Goal: Task Accomplishment & Management: Manage account settings

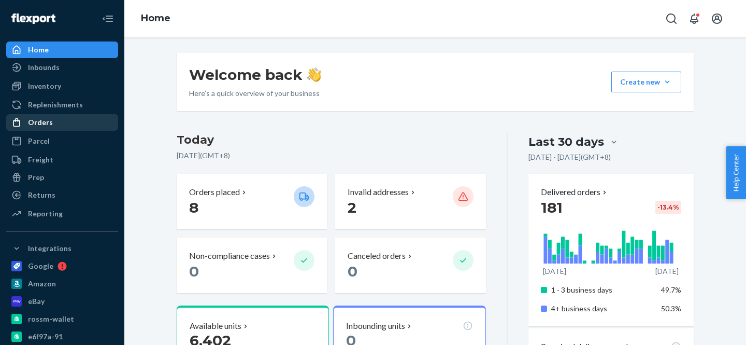
click at [62, 119] on div "Orders" at bounding box center [62, 122] width 110 height 15
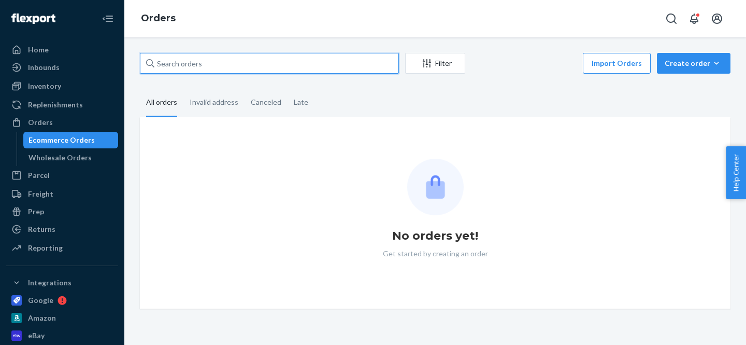
click at [296, 63] on input "text" at bounding box center [269, 63] width 259 height 21
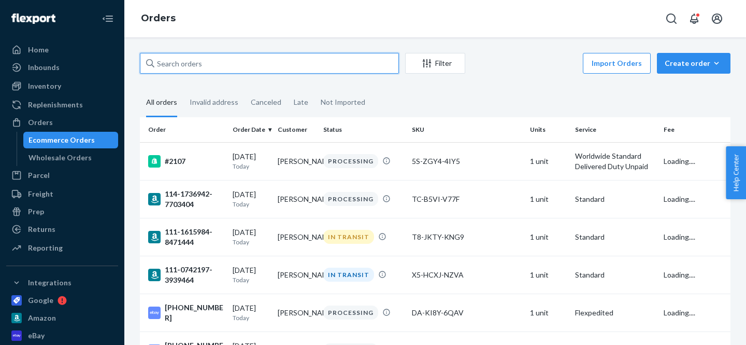
paste input "2100"
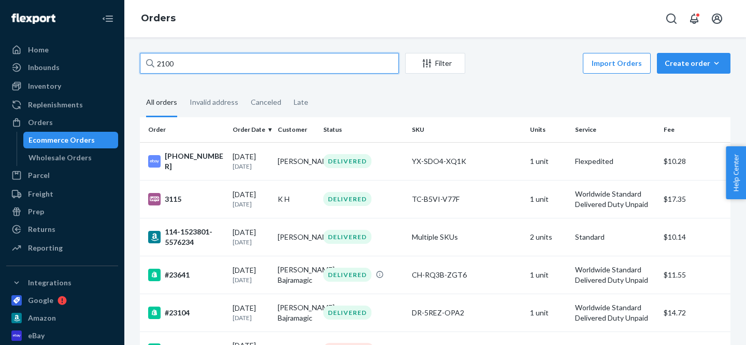
type input "2100"
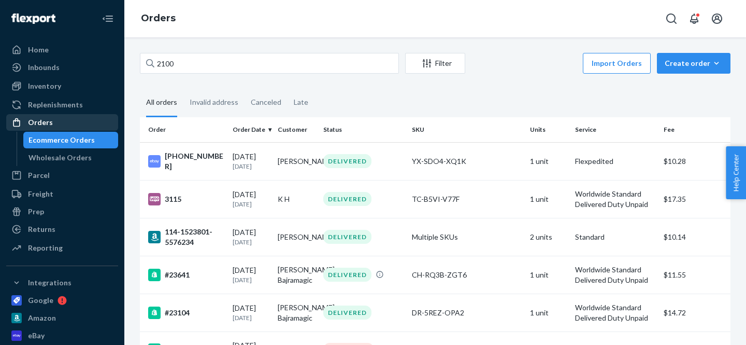
click at [39, 122] on div "Orders" at bounding box center [40, 122] width 25 height 10
click at [698, 61] on div "Create order" at bounding box center [694, 63] width 58 height 10
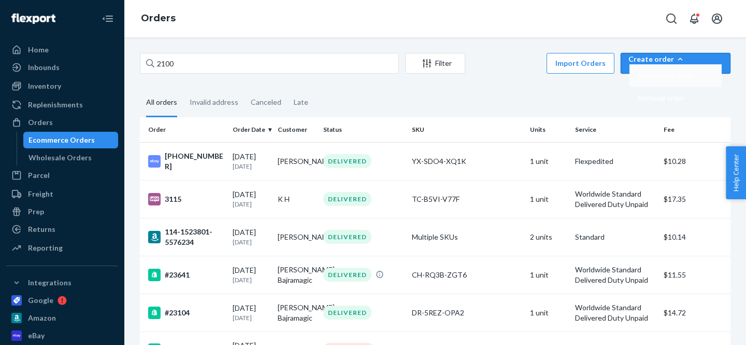
click at [693, 79] on span "Ecommerce order" at bounding box center [666, 75] width 57 height 7
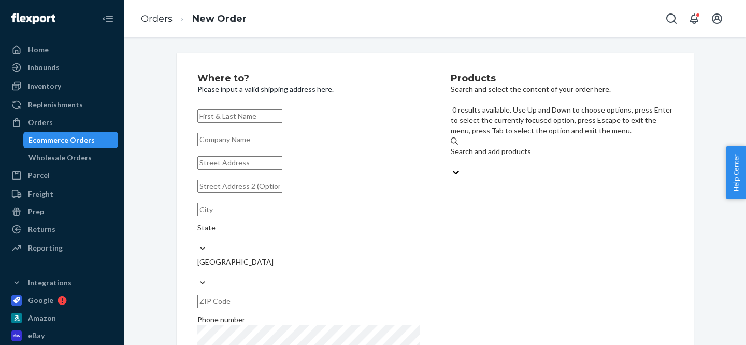
click at [539, 146] on div "Search and add products" at bounding box center [562, 151] width 222 height 10
click at [452, 156] on input "0 results available. Use Up and Down to choose options, press Enter to select t…" at bounding box center [451, 161] width 1 height 10
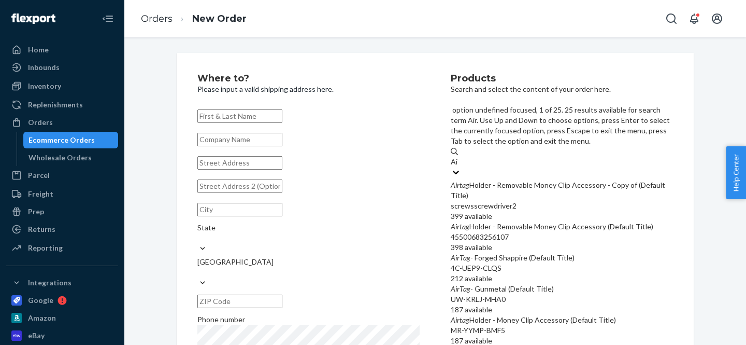
type input "A"
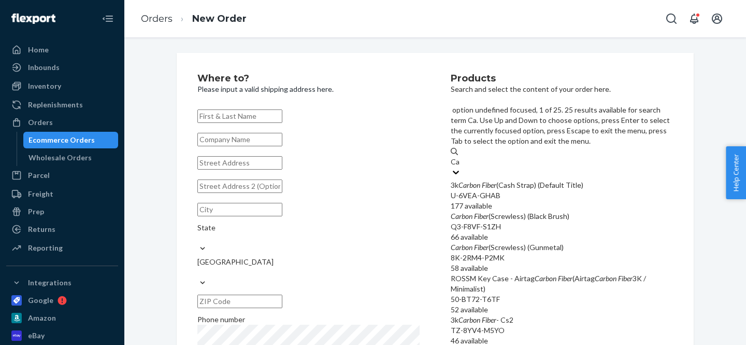
type input "C"
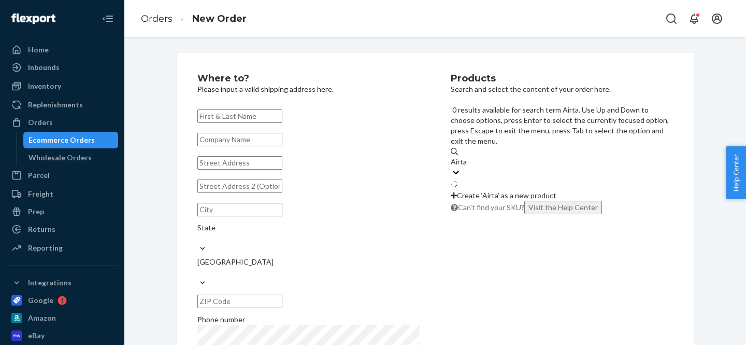
type input "Airtag"
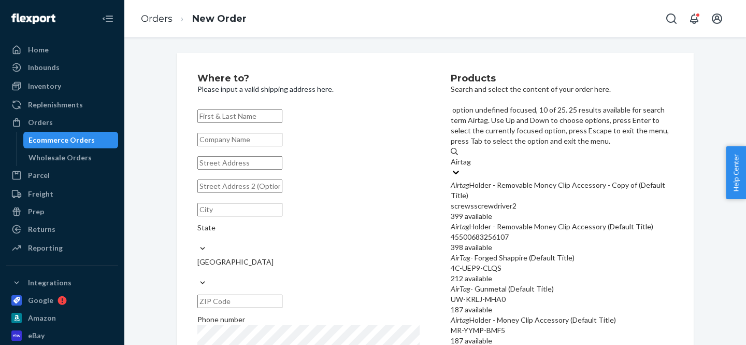
scroll to position [282, 0]
click at [471, 165] on input "Airtag" at bounding box center [461, 161] width 21 height 10
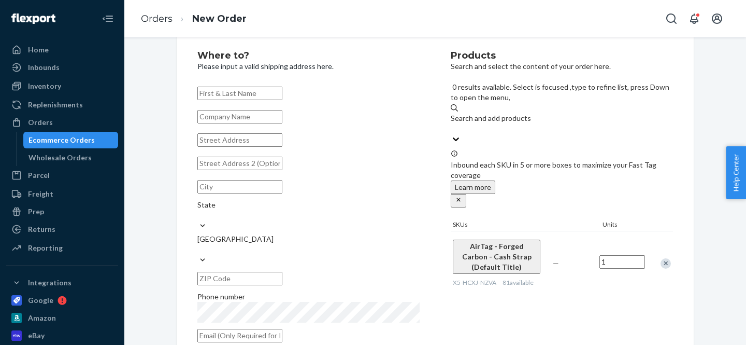
scroll to position [28, 0]
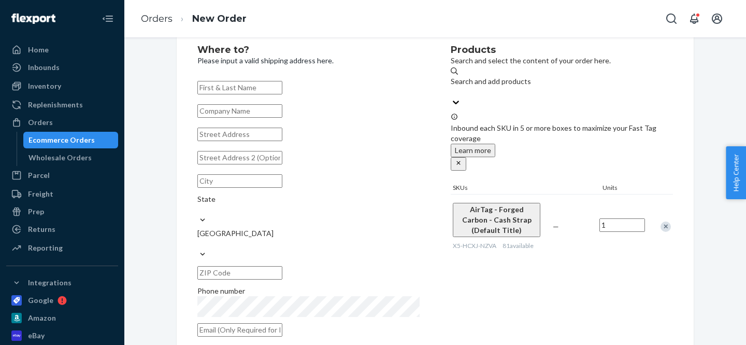
drag, startPoint x: 290, startPoint y: 87, endPoint x: 296, endPoint y: 74, distance: 14.4
click at [282, 86] on input "text" at bounding box center [239, 87] width 85 height 13
paste input "[PERSON_NAME]"
type input "[PERSON_NAME]"
click at [259, 323] on input "text" at bounding box center [239, 329] width 85 height 13
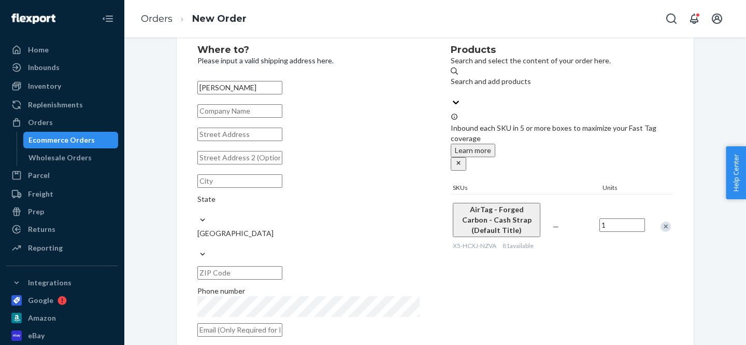
paste input "[EMAIL_ADDRESS][DOMAIN_NAME]"
type input "[EMAIL_ADDRESS][DOMAIN_NAME]"
click at [265, 141] on input "text" at bounding box center [239, 133] width 85 height 13
paste input "* [STREET_ADDRESS][PERSON_NAME]"
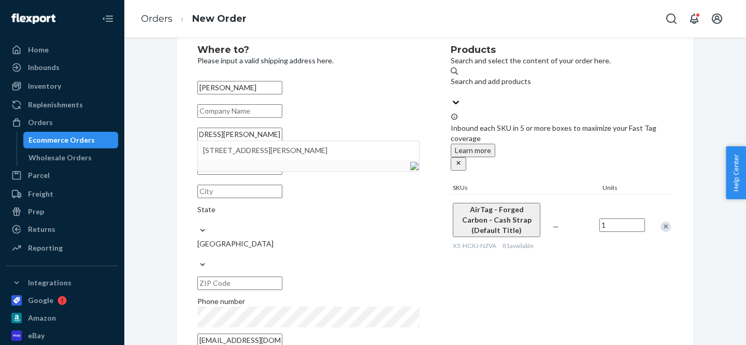
type input "* [STREET_ADDRESS][PERSON_NAME]"
click at [282, 141] on input "* [STREET_ADDRESS][PERSON_NAME]" at bounding box center [239, 133] width 85 height 13
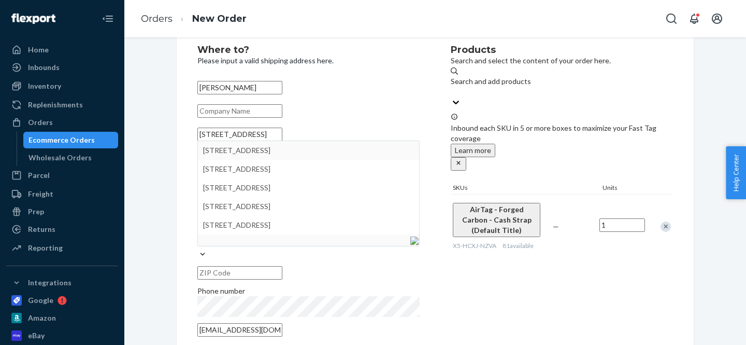
type input "[STREET_ADDRESS]"
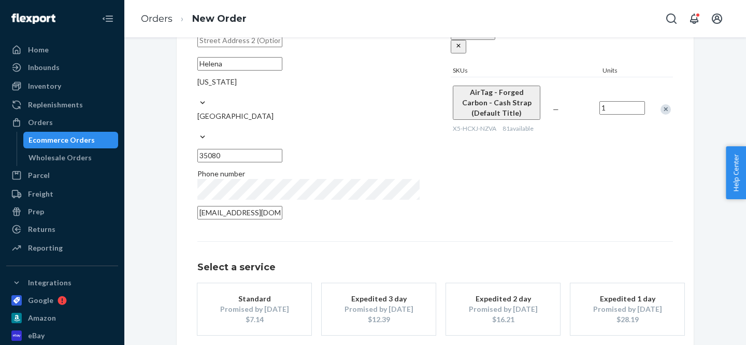
scroll to position [179, 0]
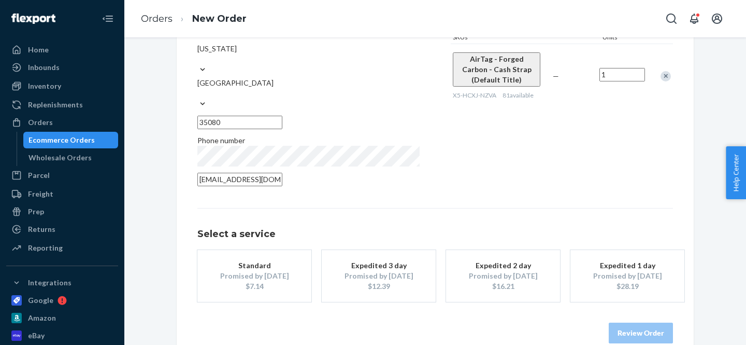
click at [233, 281] on div "$7.14" at bounding box center [254, 286] width 83 height 10
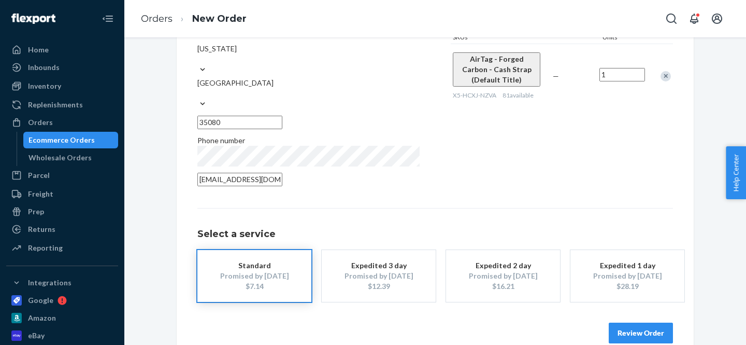
click at [657, 322] on button "Review Order" at bounding box center [641, 332] width 64 height 21
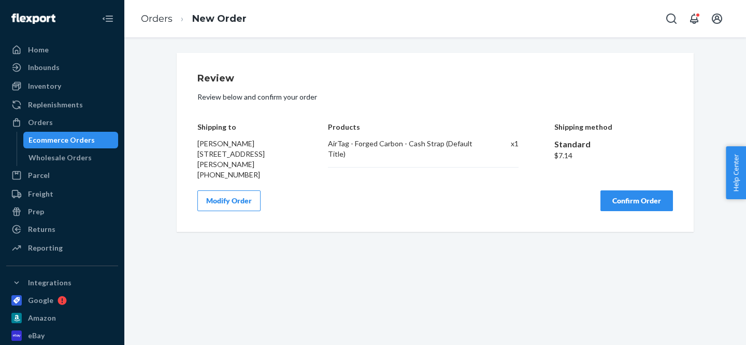
scroll to position [0, 0]
drag, startPoint x: 403, startPoint y: 145, endPoint x: 330, endPoint y: 139, distance: 73.2
click at [330, 139] on div "AirTag - Forged Carbon - Cash Strap (Default Title)" at bounding box center [403, 148] width 150 height 21
copy div "AirTag - Forged Carbon"
click at [666, 197] on button "Confirm Order" at bounding box center [636, 200] width 73 height 21
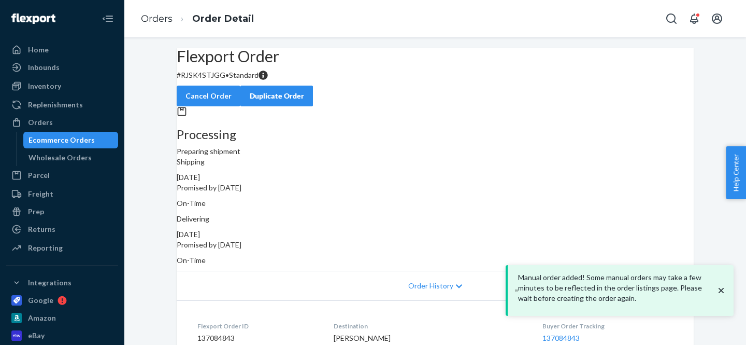
click at [227, 80] on p "# RJSK4STJGG • Standard" at bounding box center [435, 75] width 517 height 10
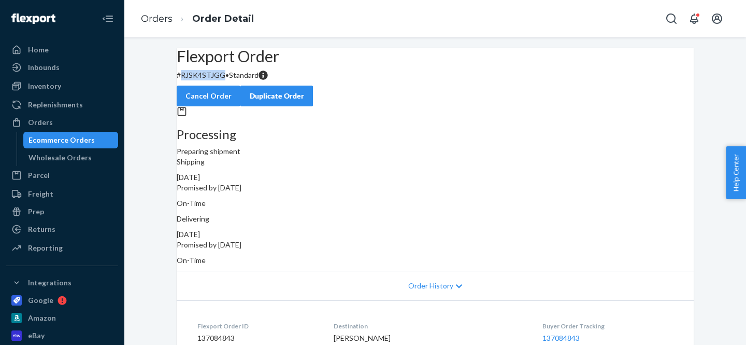
copy p "RJSK4STJGG"
click at [42, 123] on div "Orders" at bounding box center [40, 122] width 25 height 10
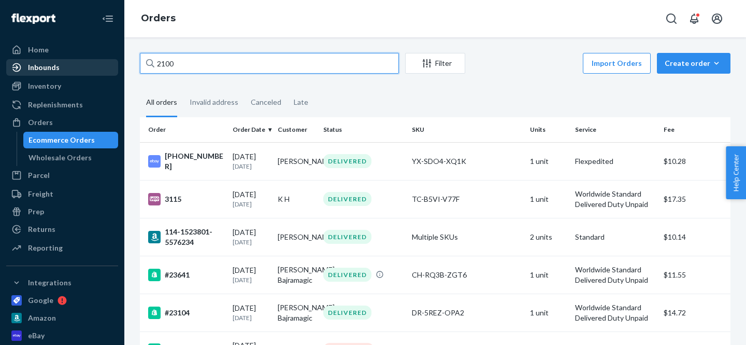
drag, startPoint x: 243, startPoint y: 66, endPoint x: 114, endPoint y: 67, distance: 129.0
click at [114, 67] on div "Home Inbounds Shipping Plans Problems Inventory Products Replenishments Orders …" at bounding box center [373, 172] width 746 height 345
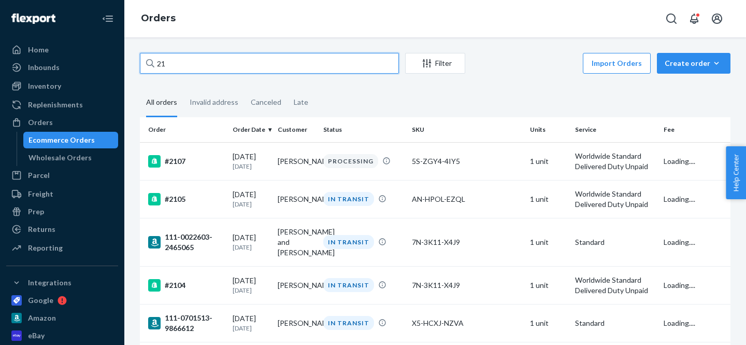
type input "2"
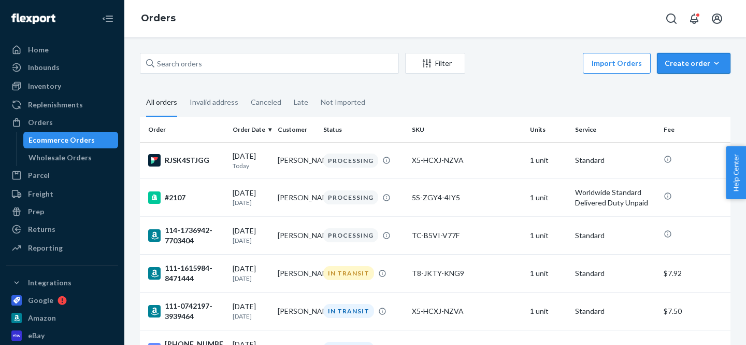
click at [692, 70] on button "Create order Ecommerce order Removal order" at bounding box center [694, 63] width 74 height 21
click at [692, 79] on span "Ecommerce order" at bounding box center [666, 75] width 57 height 7
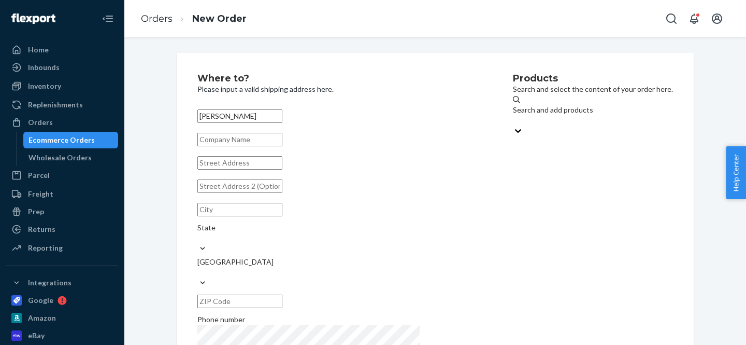
type input "[PERSON_NAME]"
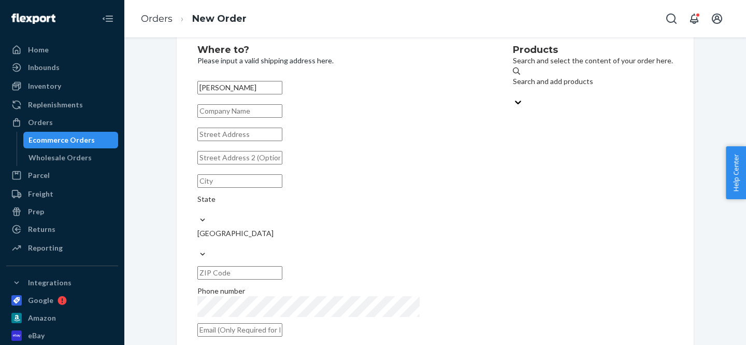
click at [243, 141] on input "text" at bounding box center [239, 133] width 85 height 13
paste input "[STREET_ADDRESS]"
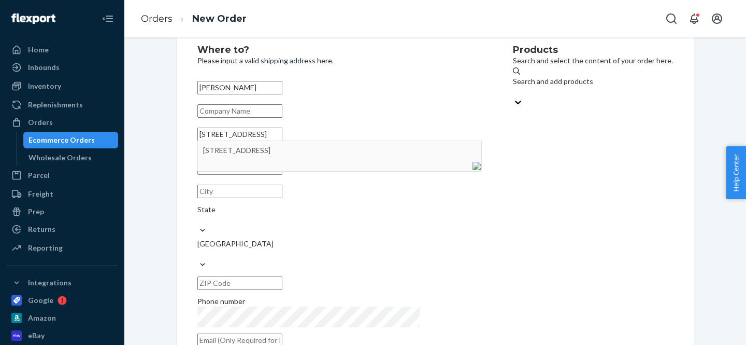
type input "[STREET_ADDRESS]"
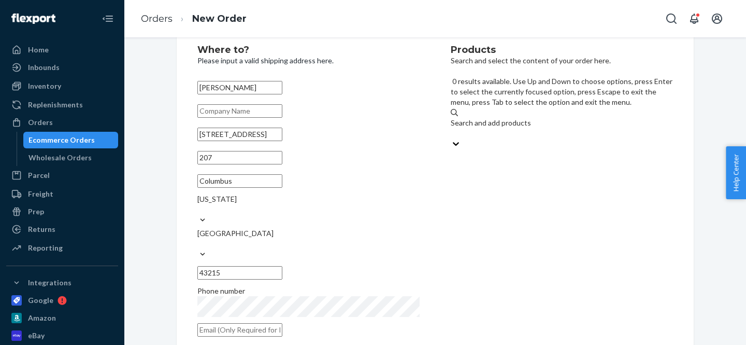
click at [568, 118] on div "Search and add products" at bounding box center [562, 128] width 222 height 21
click at [452, 128] on input "0 results available. Use Up and Down to choose options, press Enter to select t…" at bounding box center [451, 133] width 1 height 10
paste input "DAMAS-2025"
type input "DAMAS-2025"
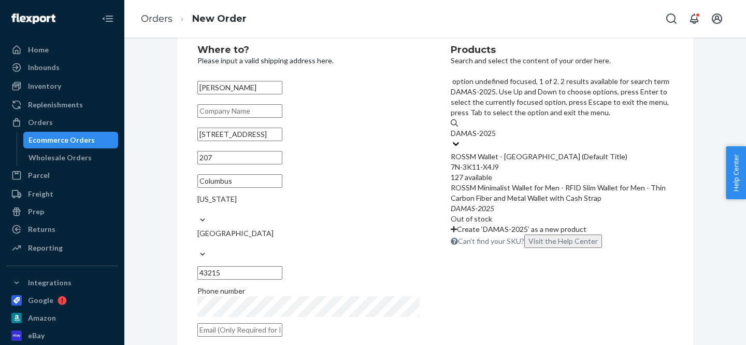
click at [508, 151] on div "ROSSM Wallet - [GEOGRAPHIC_DATA] (Default Title)" at bounding box center [562, 156] width 222 height 10
click at [497, 128] on input "DAMAS-2025" at bounding box center [474, 133] width 46 height 10
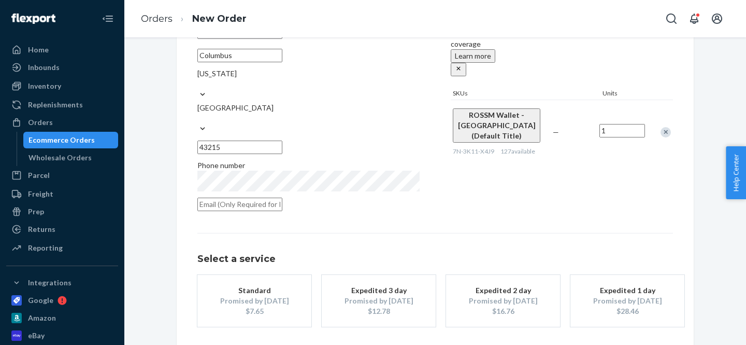
scroll to position [179, 0]
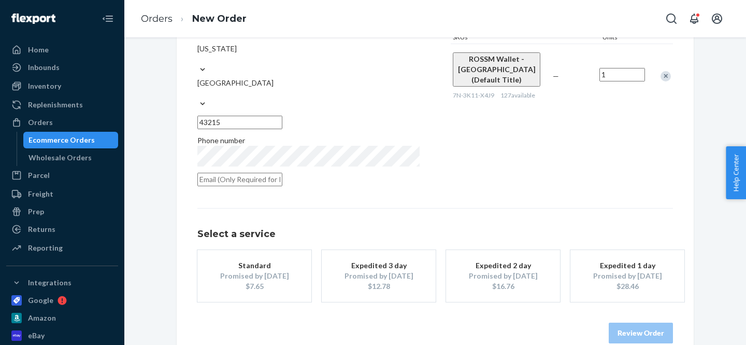
click at [259, 281] on div "$7.65" at bounding box center [254, 286] width 83 height 10
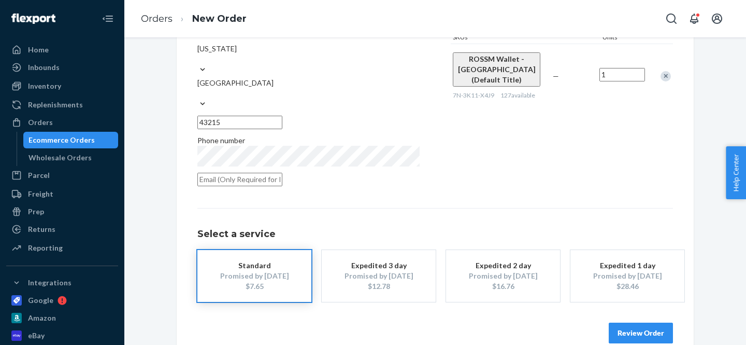
click at [658, 322] on button "Review Order" at bounding box center [641, 332] width 64 height 21
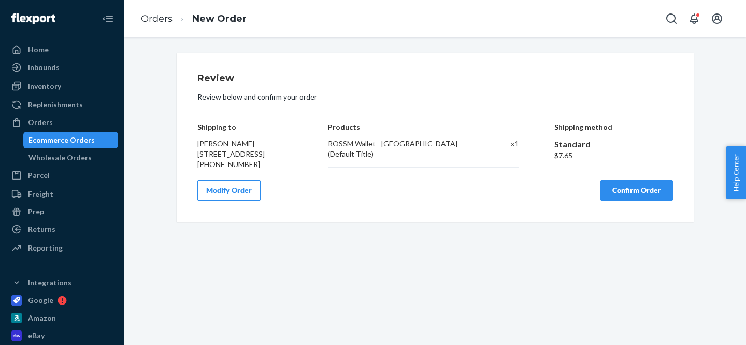
scroll to position [0, 0]
click at [640, 201] on button "Confirm Order" at bounding box center [636, 190] width 73 height 21
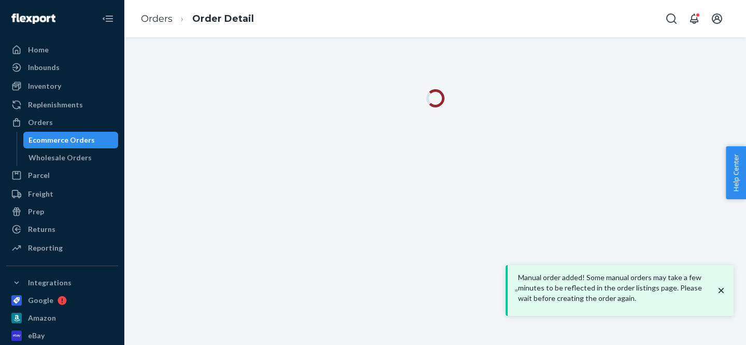
click at [722, 291] on icon "close toast" at bounding box center [721, 289] width 5 height 5
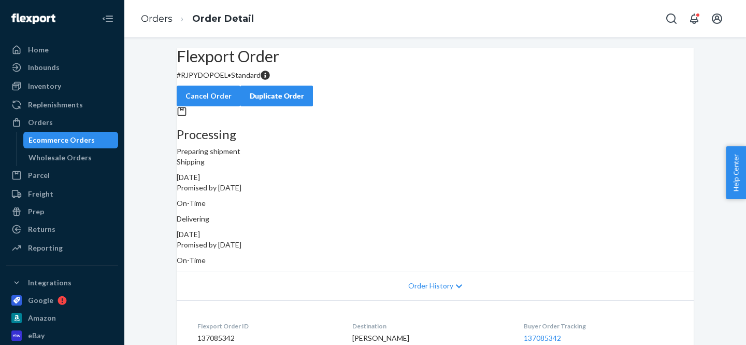
click at [213, 80] on p "# RJPYDOPOEL • Standard" at bounding box center [435, 75] width 517 height 10
copy p "RJPYDOPOEL"
click at [69, 122] on div "Orders" at bounding box center [62, 122] width 110 height 15
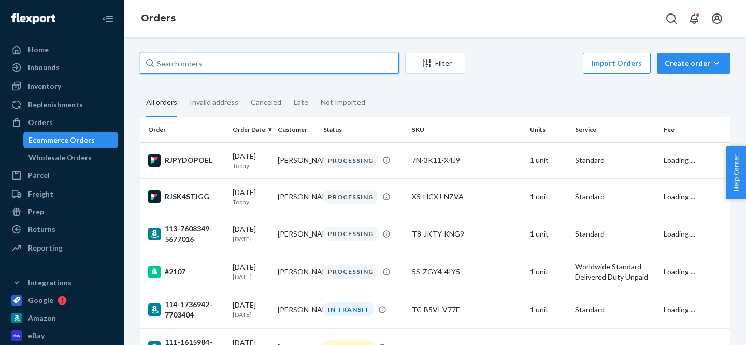
click at [323, 62] on input "text" at bounding box center [269, 63] width 259 height 21
paste input "[EMAIL_ADDRESS][DOMAIN_NAME]"
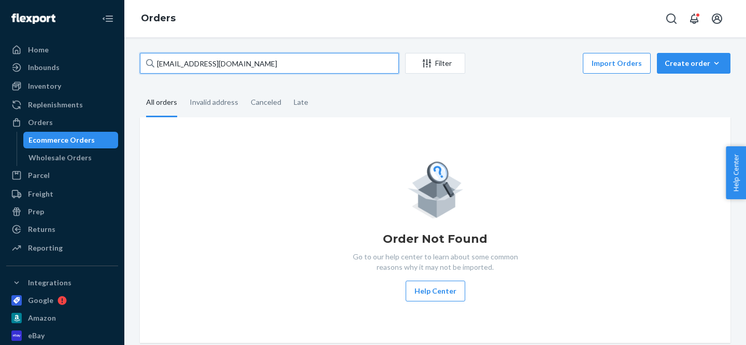
click at [248, 63] on input "[EMAIL_ADDRESS][DOMAIN_NAME]" at bounding box center [269, 63] width 259 height 21
paste input "[PHONE_NUMBER]"
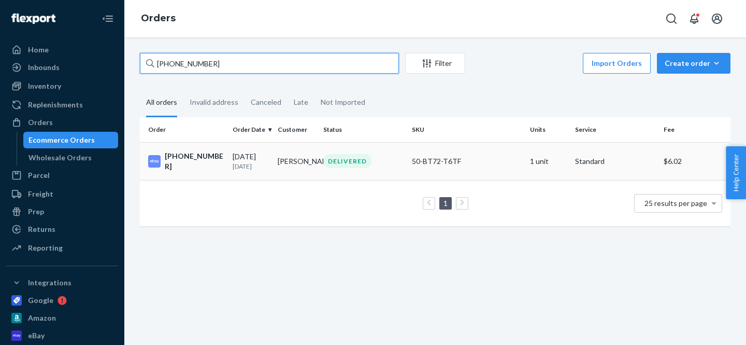
type input "[PHONE_NUMBER]"
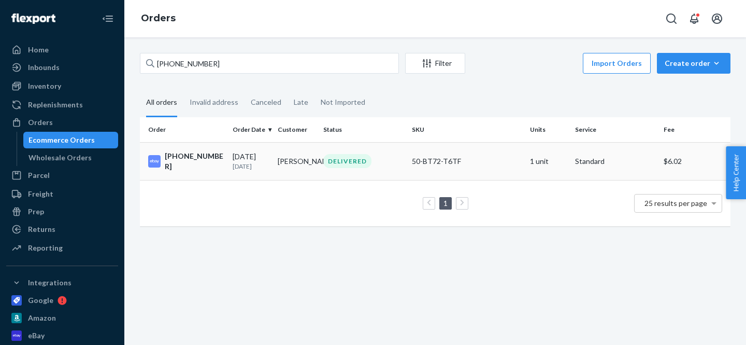
click at [188, 163] on div "[PHONE_NUMBER]" at bounding box center [186, 161] width 76 height 21
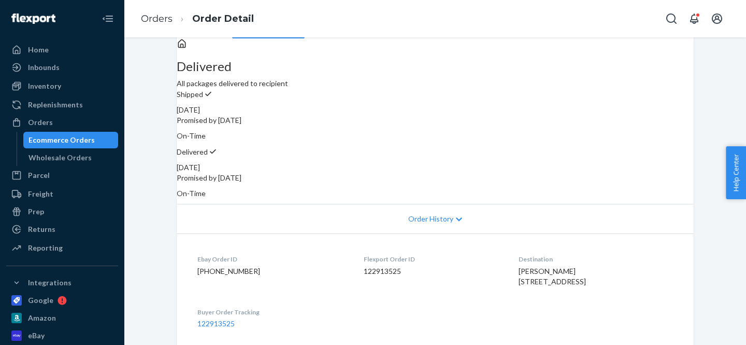
scroll to position [52, 0]
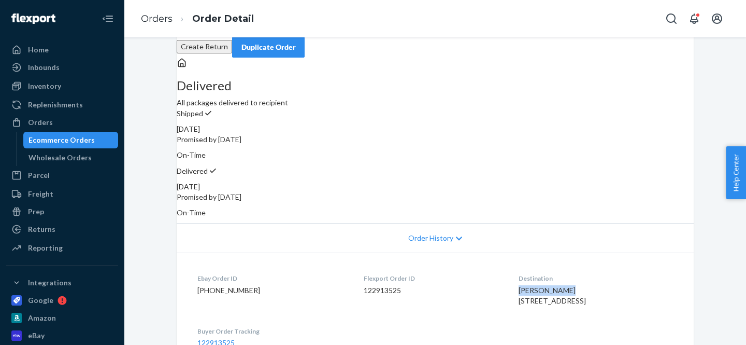
drag, startPoint x: 560, startPoint y: 274, endPoint x: 511, endPoint y: 273, distance: 48.7
click at [511, 273] on dl "Ebay Order ID [PHONE_NUMBER] Flexport Order ID 122913525 Destination [PERSON_NA…" at bounding box center [435, 310] width 517 height 116
copy span "[PERSON_NAME]"
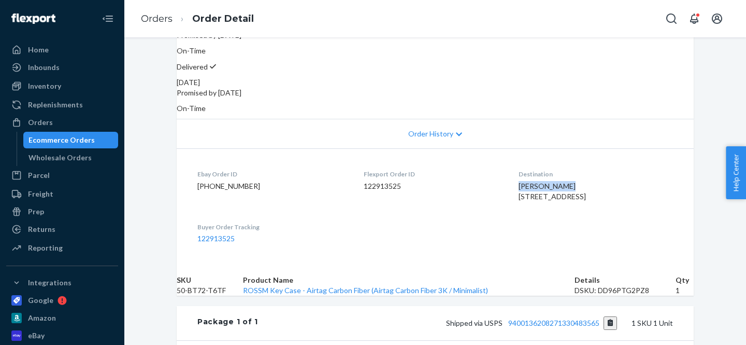
scroll to position [156, 0]
drag, startPoint x: 526, startPoint y: 202, endPoint x: 511, endPoint y: 184, distance: 23.1
click at [511, 184] on dl "Ebay Order ID [PHONE_NUMBER] Flexport Order ID 122913525 Destination [PERSON_NA…" at bounding box center [435, 206] width 517 height 116
copy span "[STREET_ADDRESS]"
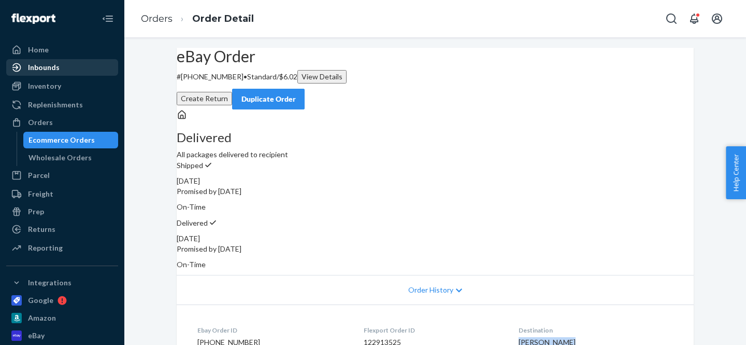
click at [55, 66] on div "Inbounds" at bounding box center [44, 67] width 32 height 10
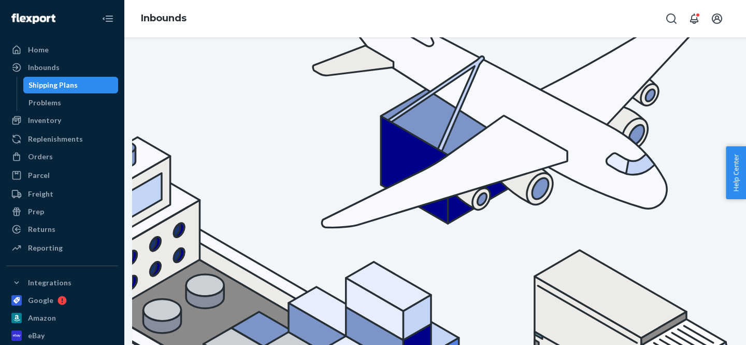
click at [47, 161] on div "Orders" at bounding box center [40, 156] width 25 height 10
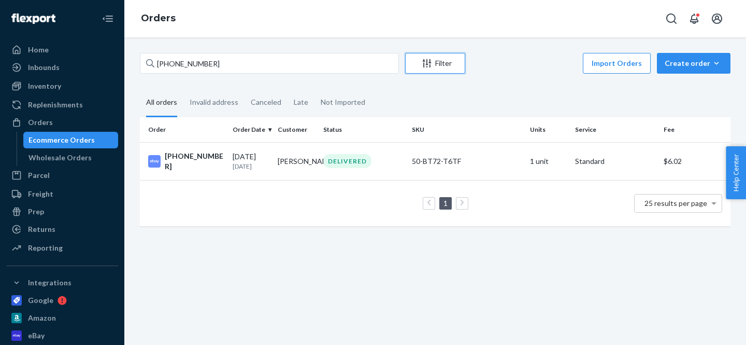
click at [438, 60] on div "Filter" at bounding box center [435, 63] width 59 height 10
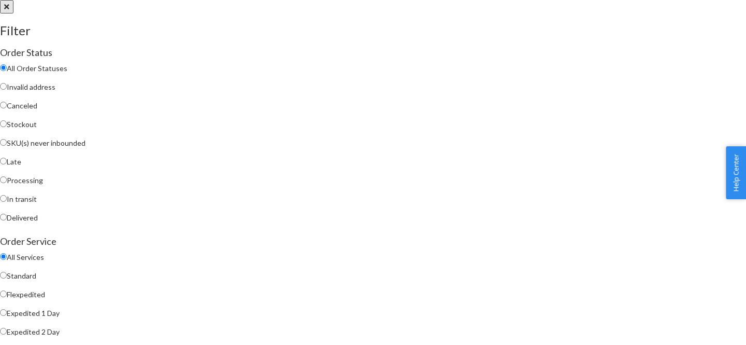
click at [55, 91] on span "Invalid address" at bounding box center [31, 86] width 49 height 9
click at [7, 90] on input "Invalid address" at bounding box center [3, 86] width 7 height 7
radio input "true"
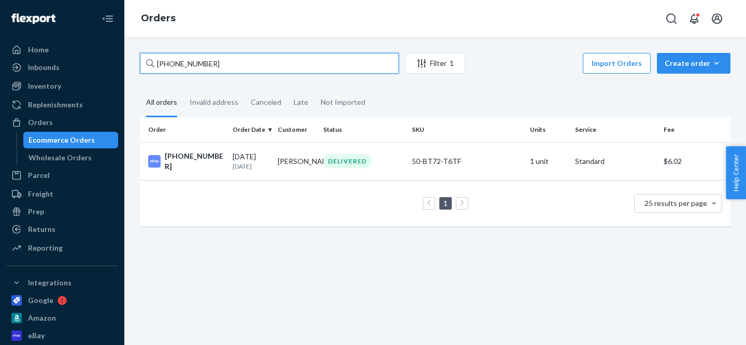
drag, startPoint x: 265, startPoint y: 65, endPoint x: 120, endPoint y: 65, distance: 144.6
click at [120, 65] on div "Home Inbounds Shipping Plans Problems Inventory Products Replenishments Orders …" at bounding box center [373, 172] width 746 height 345
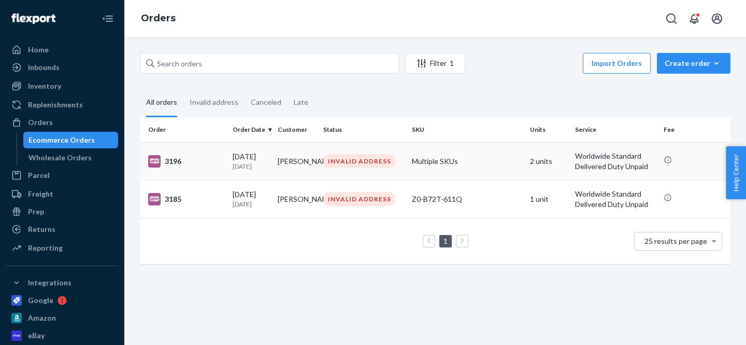
click at [174, 167] on div "3196" at bounding box center [186, 161] width 76 height 12
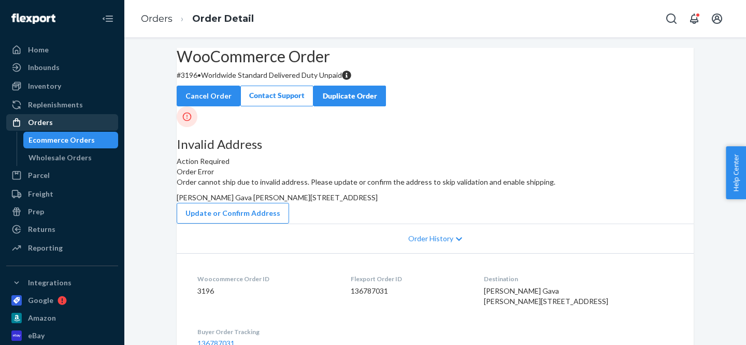
click at [62, 129] on div "Orders" at bounding box center [62, 122] width 110 height 15
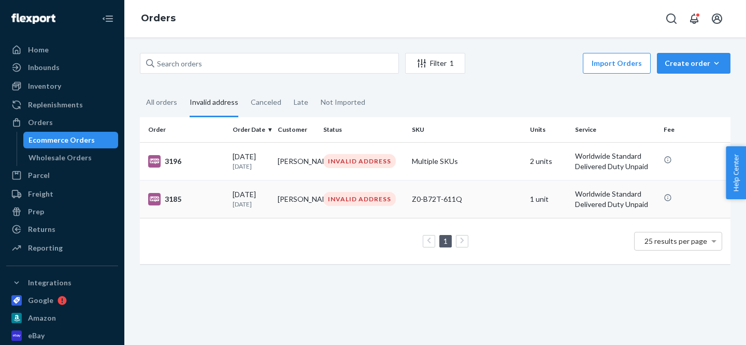
click at [174, 205] on div "3185" at bounding box center [186, 199] width 76 height 12
